Goal: Transaction & Acquisition: Purchase product/service

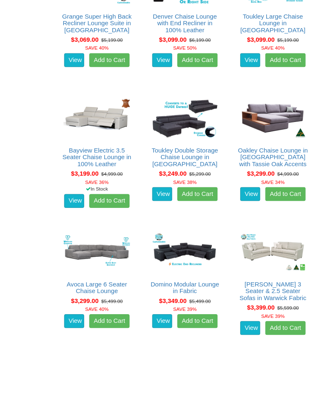
scroll to position [3279, 0]
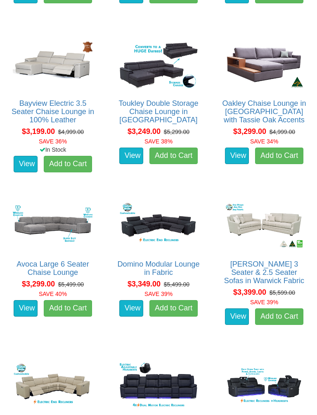
click at [66, 265] on link "Avoca Large 6 Seater Chaise Lounge" at bounding box center [53, 268] width 73 height 17
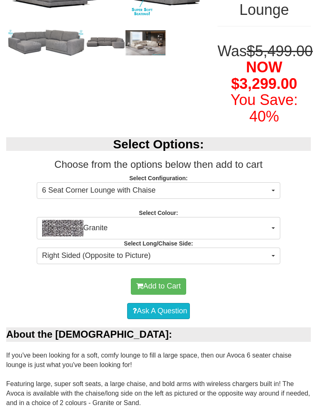
click at [272, 229] on span "button" at bounding box center [273, 228] width 3 height 2
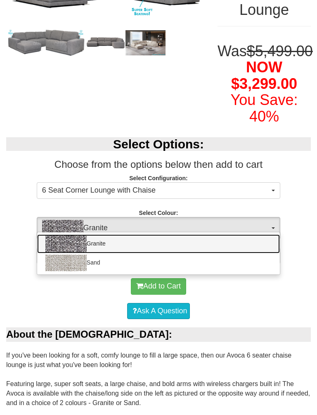
scroll to position [170, 0]
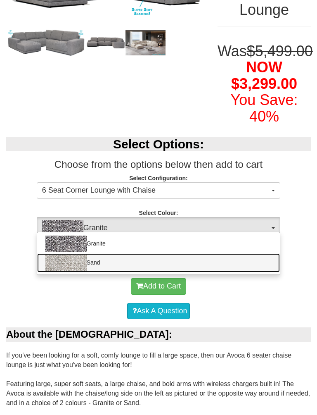
click at [83, 271] on img at bounding box center [65, 262] width 41 height 17
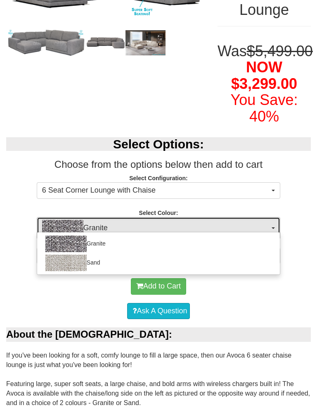
select select "1893"
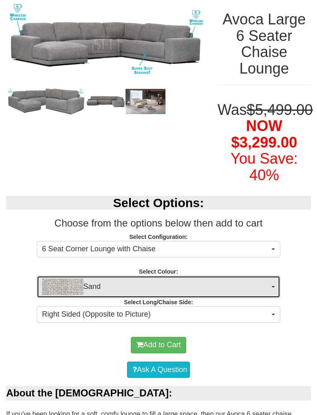
scroll to position [113, 0]
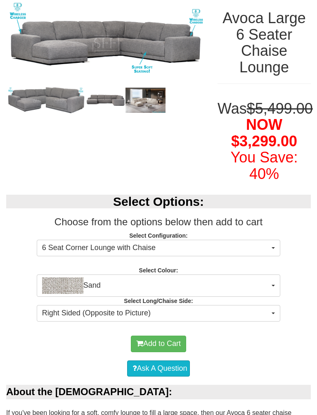
click at [272, 321] on button "Right Sided (Opposite to Picture)" at bounding box center [159, 313] width 244 height 17
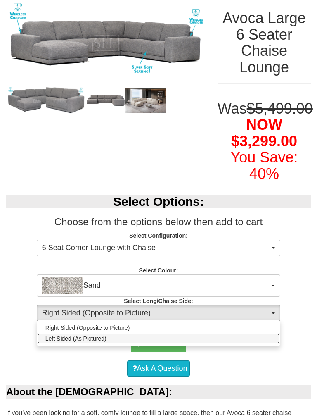
click at [88, 342] on span "Left Sided (As Pictured)" at bounding box center [75, 338] width 61 height 8
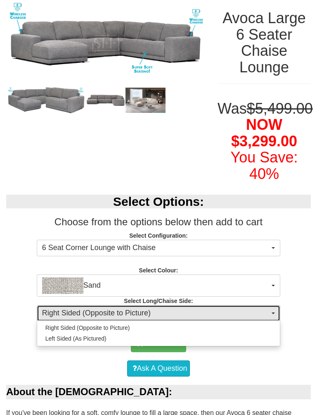
select select "1586"
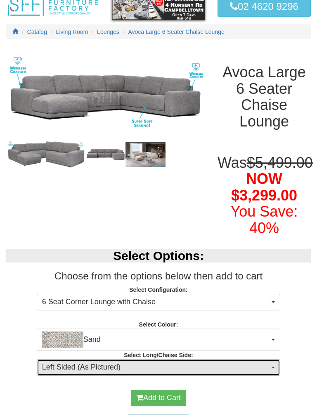
scroll to position [58, 0]
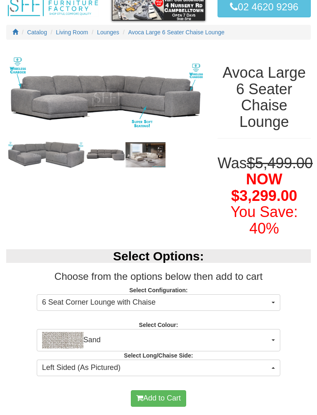
click at [58, 156] on img at bounding box center [66, 155] width 40 height 30
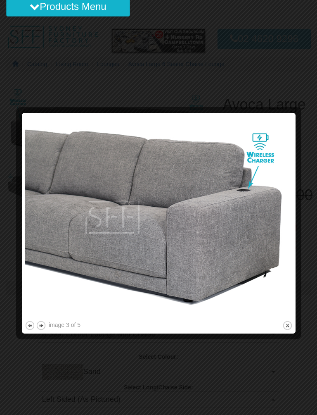
scroll to position [74, 0]
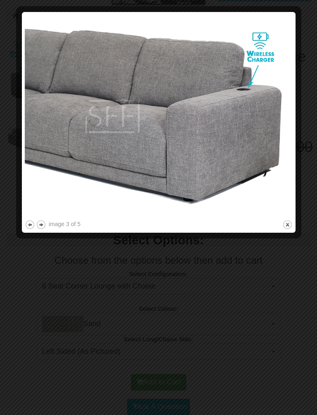
click at [284, 222] on button "close" at bounding box center [287, 224] width 10 height 10
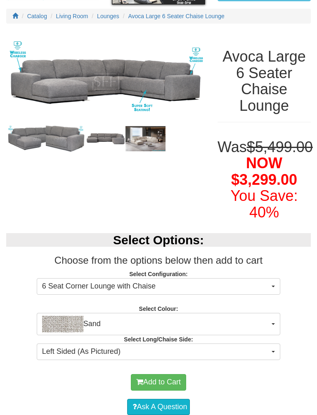
click at [149, 142] on img at bounding box center [146, 138] width 40 height 25
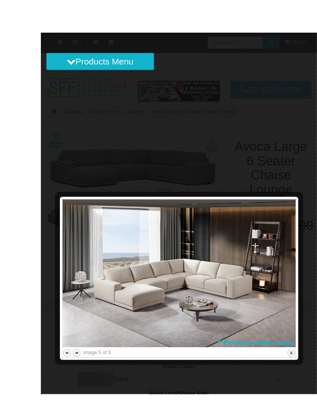
scroll to position [59, 0]
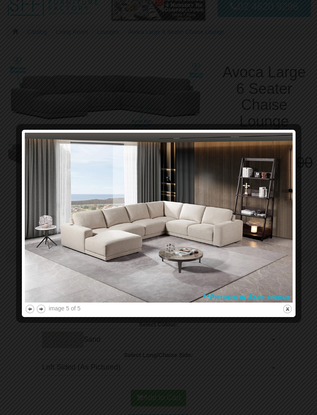
click at [50, 344] on div at bounding box center [158, 207] width 317 height 415
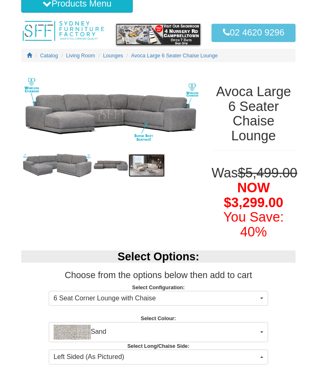
scroll to position [0, 0]
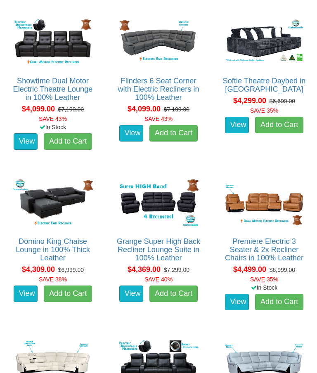
scroll to position [4736, 0]
